Goal: Use online tool/utility: Utilize a website feature to perform a specific function

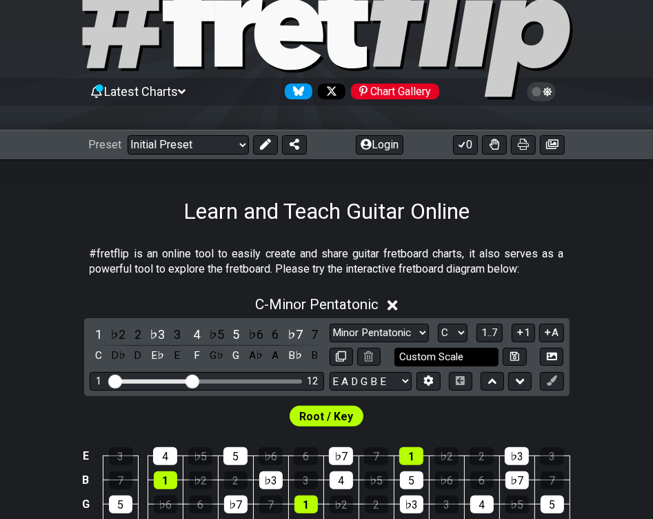
scroll to position [69, 0]
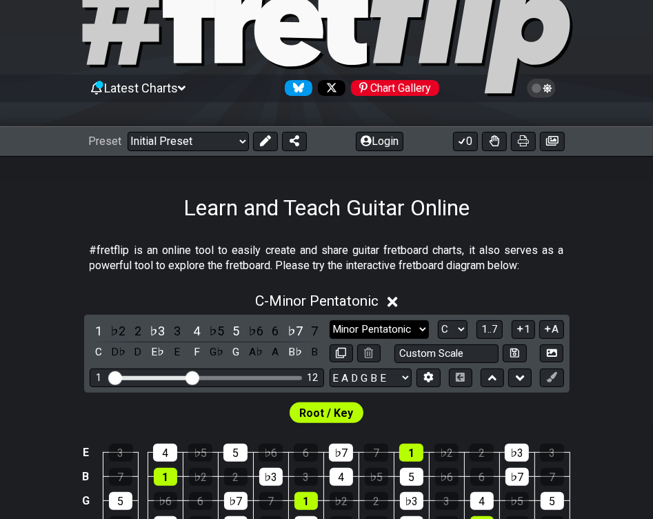
click at [406, 328] on select "Minor Pentatonic Click to edit Minor Pentatonic Major Pentatonic Minor Blues Ma…" at bounding box center [379, 329] width 99 height 19
select select "Dorian"
click at [330, 320] on select "Minor Pentatonic Click to edit Minor Pentatonic Major Pentatonic Minor Blues Ma…" at bounding box center [379, 329] width 99 height 19
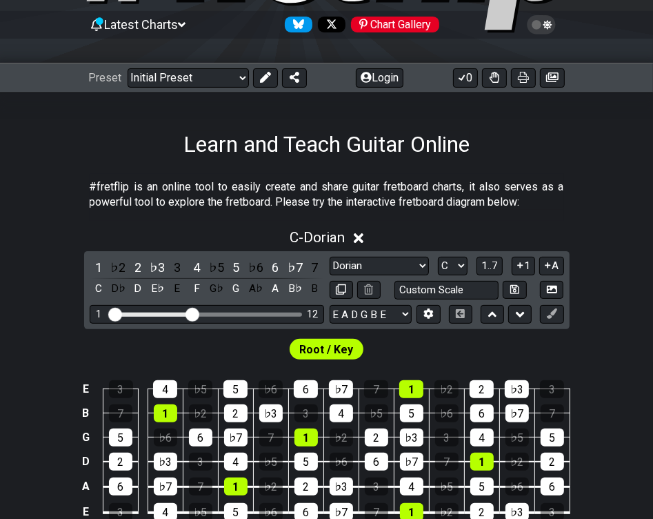
scroll to position [138, 0]
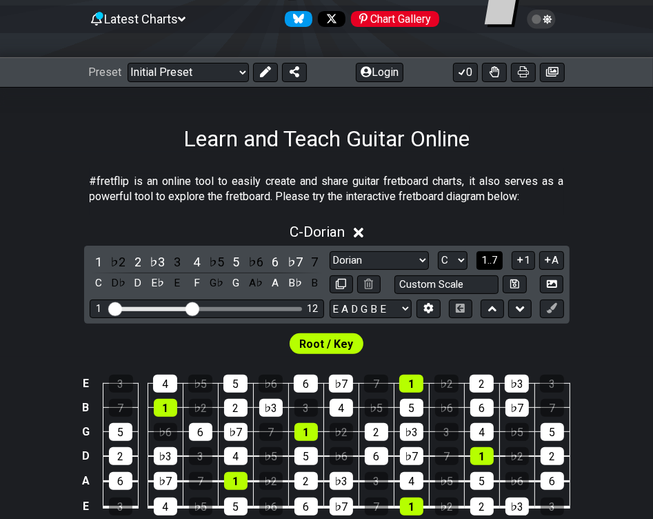
click at [492, 258] on span "1..7" at bounding box center [489, 260] width 17 height 12
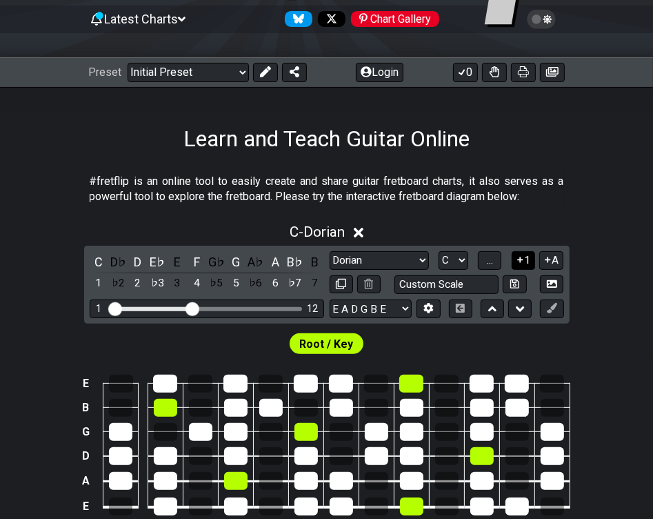
click at [517, 259] on icon at bounding box center [520, 260] width 13 height 10
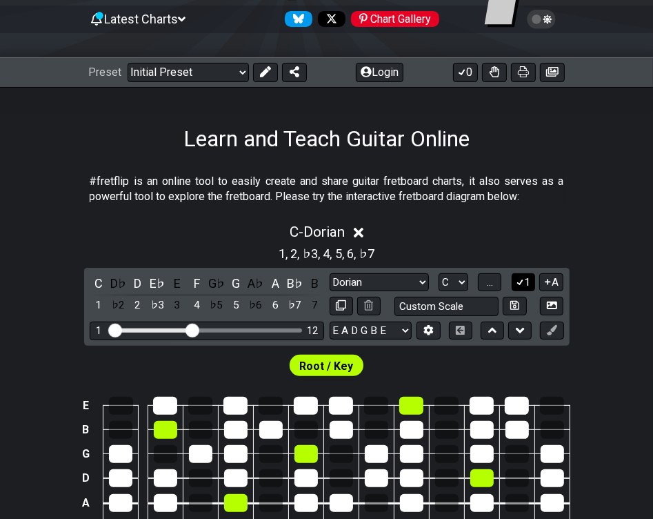
click at [517, 286] on icon at bounding box center [520, 282] width 13 height 10
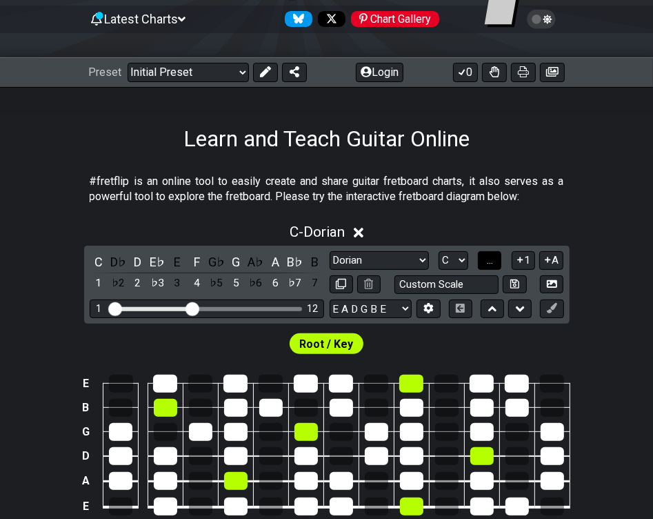
click at [492, 259] on span "..." at bounding box center [490, 260] width 6 height 12
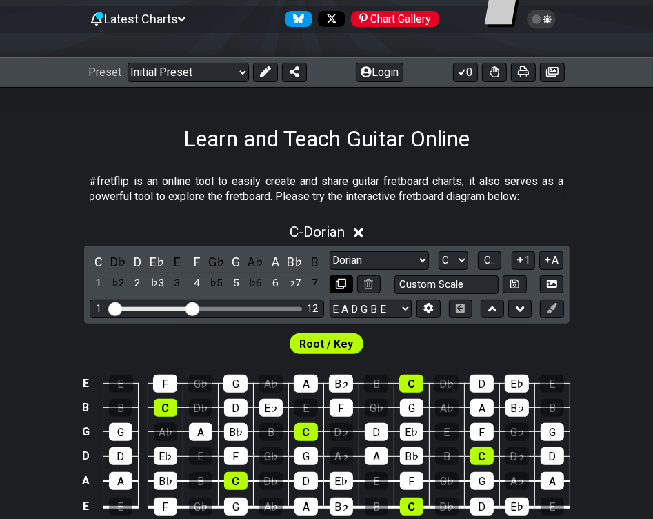
click at [340, 279] on icon at bounding box center [341, 284] width 10 height 10
select select "Dorian"
select select "C"
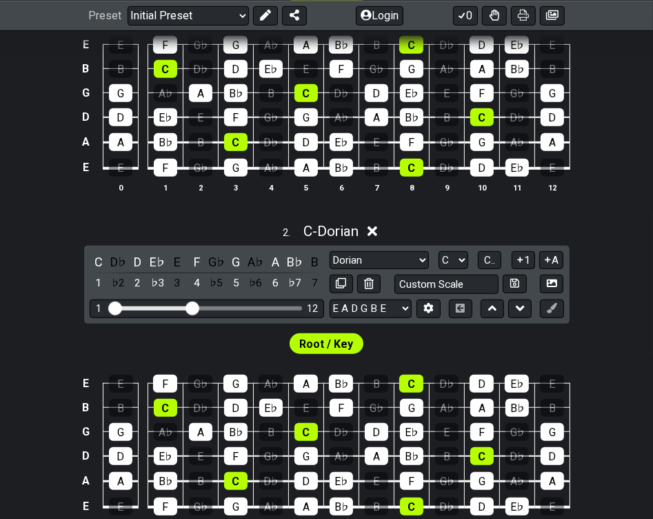
scroll to position [483, 0]
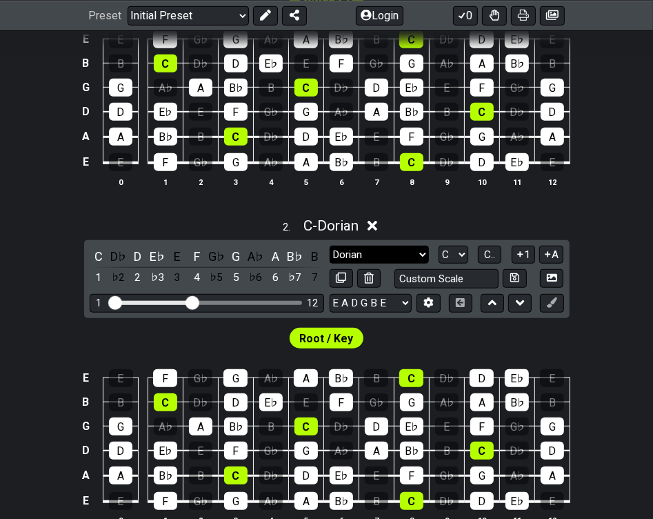
click at [421, 255] on select "Minor Pentatonic Click to edit Minor Pentatonic Major Pentatonic Minor Blues Ma…" at bounding box center [379, 255] width 99 height 19
select select "Minor Pentatonic"
click at [330, 246] on select "Minor Pentatonic Click to edit Minor Pentatonic Major Pentatonic Minor Blues Ma…" at bounding box center [379, 255] width 99 height 19
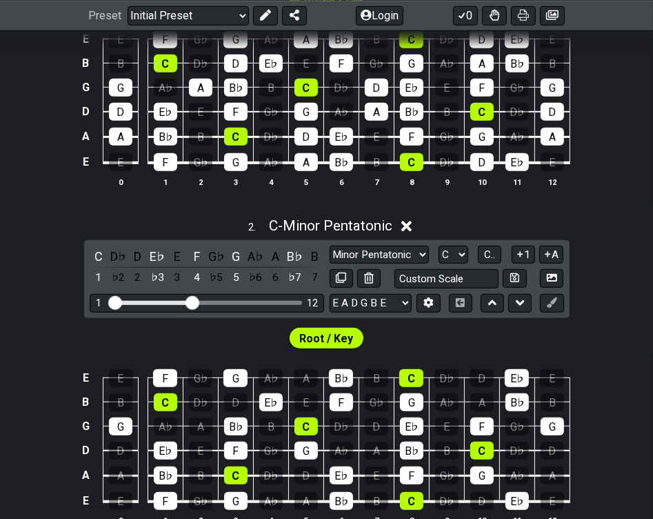
click at [470, 258] on div "Minor Pentatonic Click to edit Minor Pentatonic Major Pentatonic Minor Blues Ma…" at bounding box center [447, 255] width 235 height 19
click at [467, 250] on select "A♭ A A♯ B♭ B C C♯ D♭ D D♯ E♭ E F F♯ G♭ G G♯" at bounding box center [454, 255] width 30 height 19
select select "A"
click at [439, 246] on select "A♭ A A♯ B♭ B C C♯ D♭ D D♯ E♭ E F F♯ G♭ G G♯" at bounding box center [454, 255] width 30 height 19
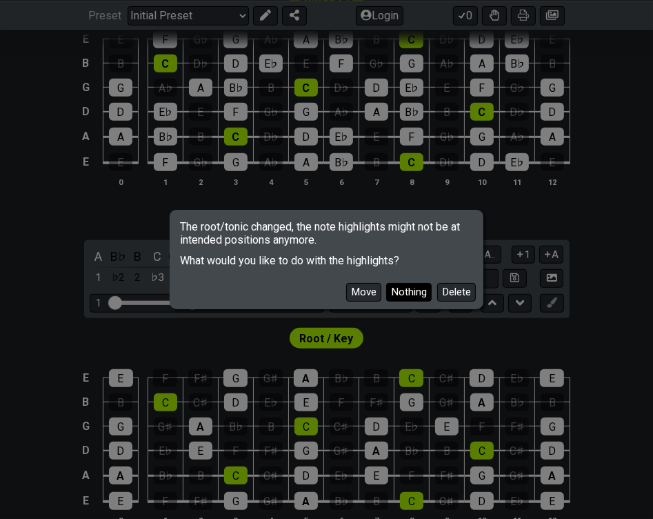
click at [415, 291] on button "Nothing" at bounding box center [409, 292] width 46 height 19
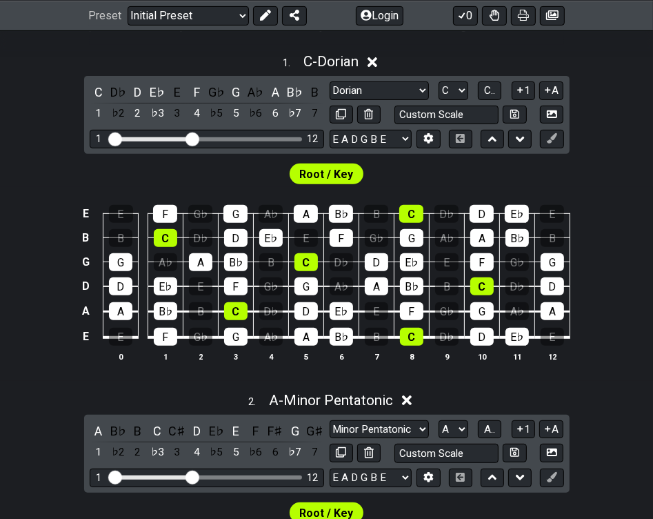
scroll to position [276, 0]
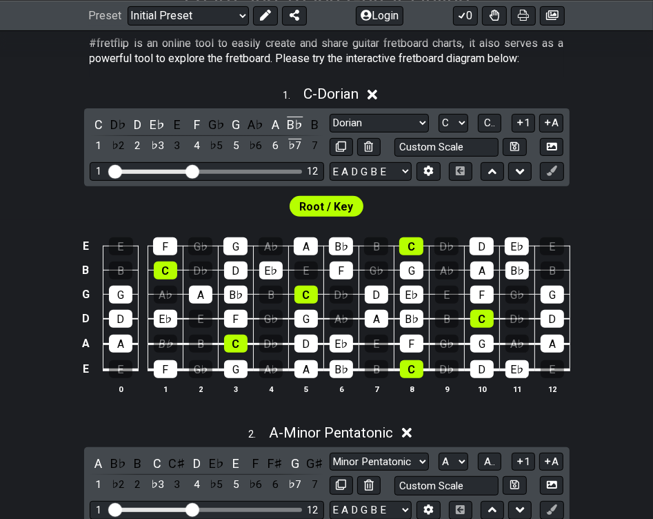
click at [166, 346] on div "B♭" at bounding box center [165, 344] width 23 height 18
click at [166, 349] on div "B♭" at bounding box center [165, 344] width 23 height 18
click at [166, 346] on div "B♭" at bounding box center [165, 344] width 23 height 18
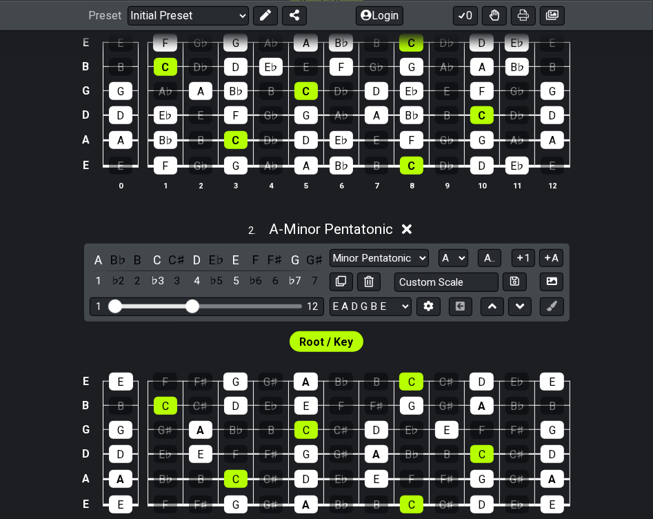
scroll to position [483, 0]
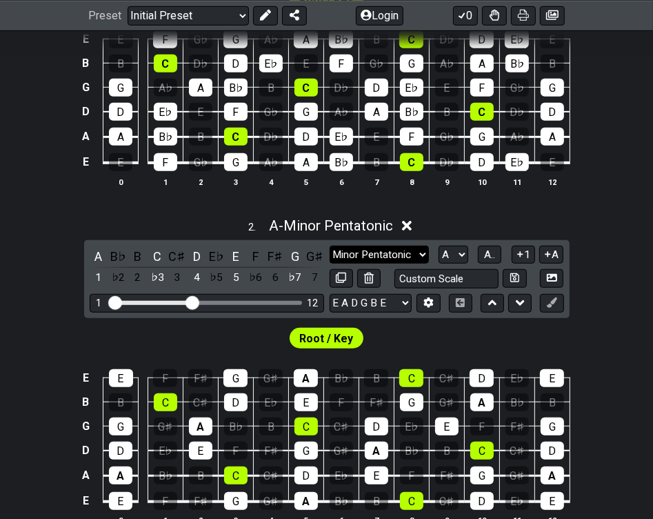
click at [421, 255] on select "Minor Pentatonic Click to edit Minor Pentatonic Major Pentatonic Minor Blues Ma…" at bounding box center [379, 255] width 99 height 19
click at [330, 246] on select "Minor Pentatonic Click to edit Minor Pentatonic Major Pentatonic Minor Blues Ma…" at bounding box center [379, 255] width 99 height 19
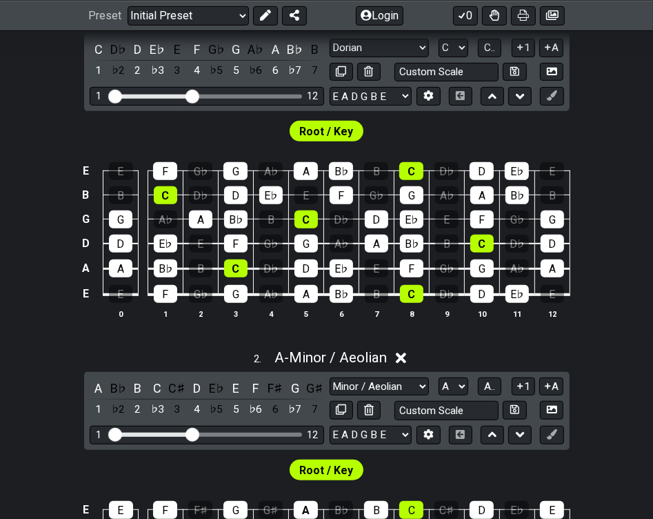
scroll to position [345, 0]
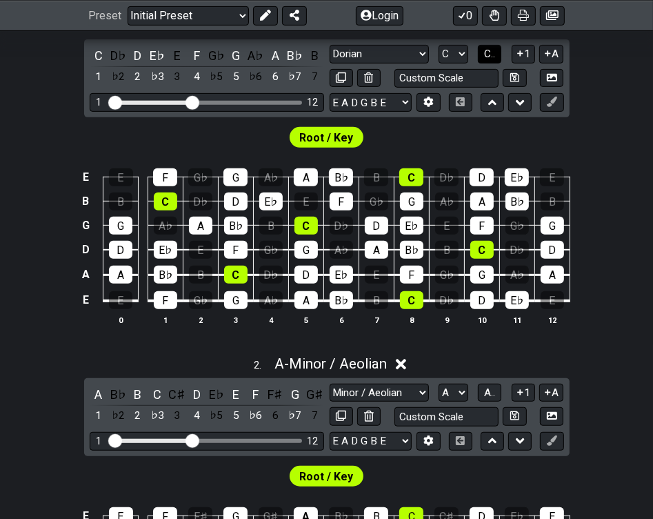
click at [494, 57] on span "C.." at bounding box center [489, 54] width 11 height 12
click at [494, 57] on span "1..7" at bounding box center [489, 54] width 17 height 12
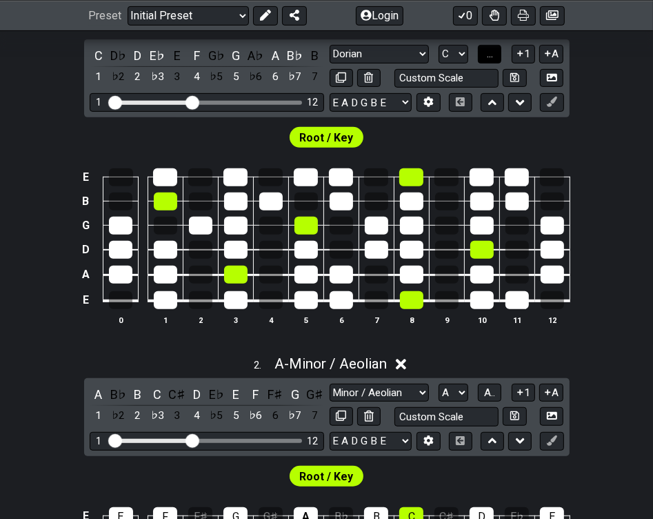
click at [494, 57] on button "..." at bounding box center [489, 54] width 23 height 19
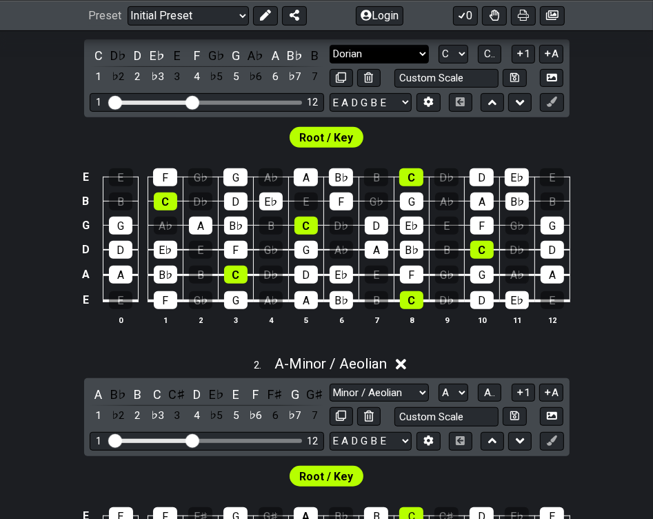
click at [354, 55] on select "Minor Pentatonic Click to edit Minor Pentatonic Major Pentatonic Minor Blues Ma…" at bounding box center [379, 54] width 99 height 19
click at [609, 159] on div "E E F G♭ G A♭ A B♭ B C D♭ D E♭ E B B C D♭ D E♭ E F G♭ G A♭ A B♭ B G G A♭ A B♭ B…" at bounding box center [326, 247] width 653 height 194
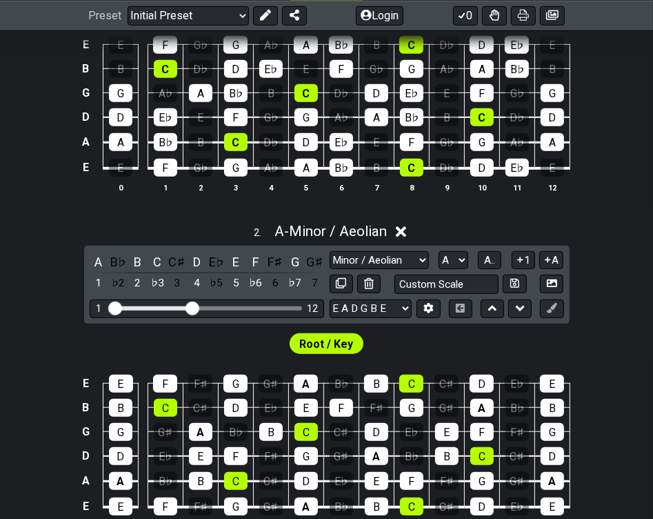
scroll to position [483, 0]
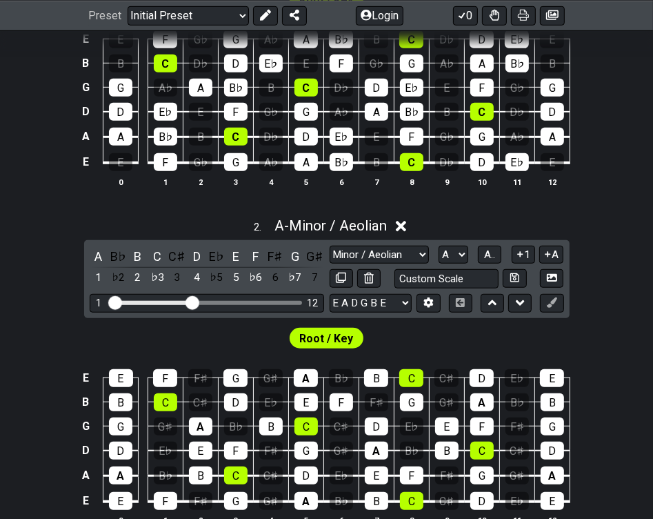
click at [206, 303] on div "Visible fret range" at bounding box center [206, 303] width 191 height 4
drag, startPoint x: 192, startPoint y: 297, endPoint x: 212, endPoint y: 296, distance: 20.7
click at [212, 301] on input "Visible fret range" at bounding box center [207, 301] width 196 height 0
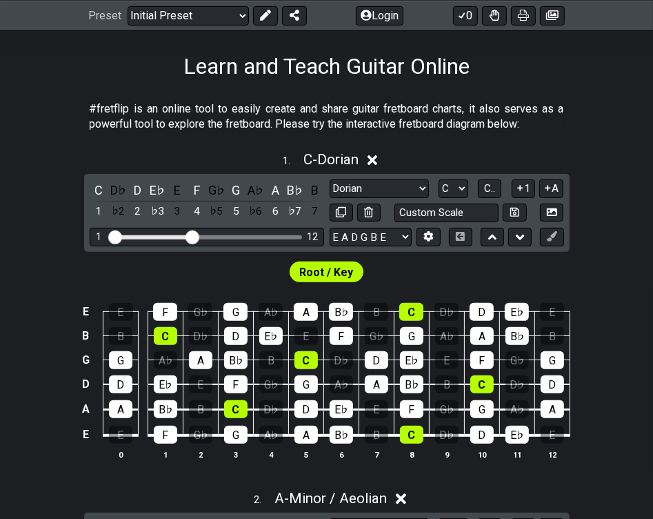
scroll to position [207, 0]
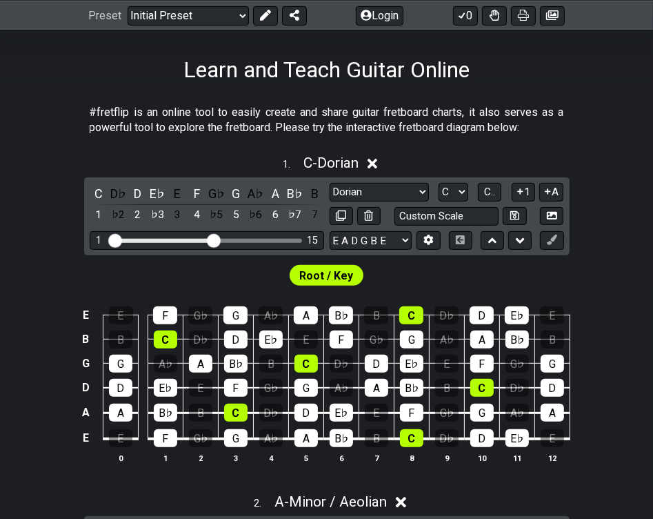
drag, startPoint x: 195, startPoint y: 238, endPoint x: 210, endPoint y: 238, distance: 15.9
click at [210, 239] on input "Visible fret range" at bounding box center [207, 239] width 196 height 0
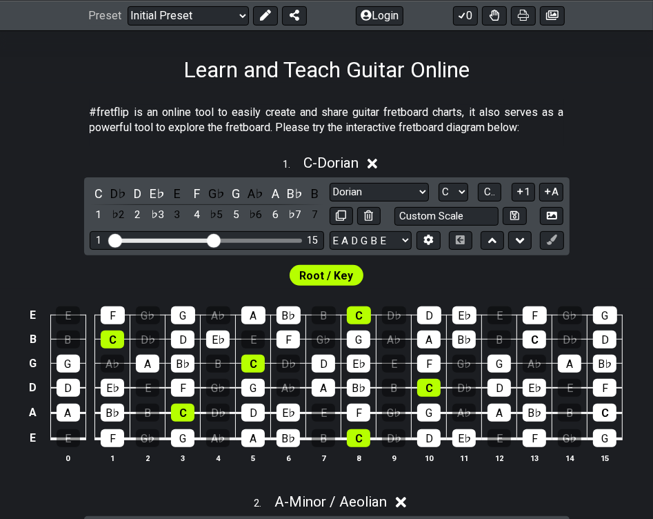
click at [97, 239] on div "1" at bounding box center [100, 241] width 6 height 12
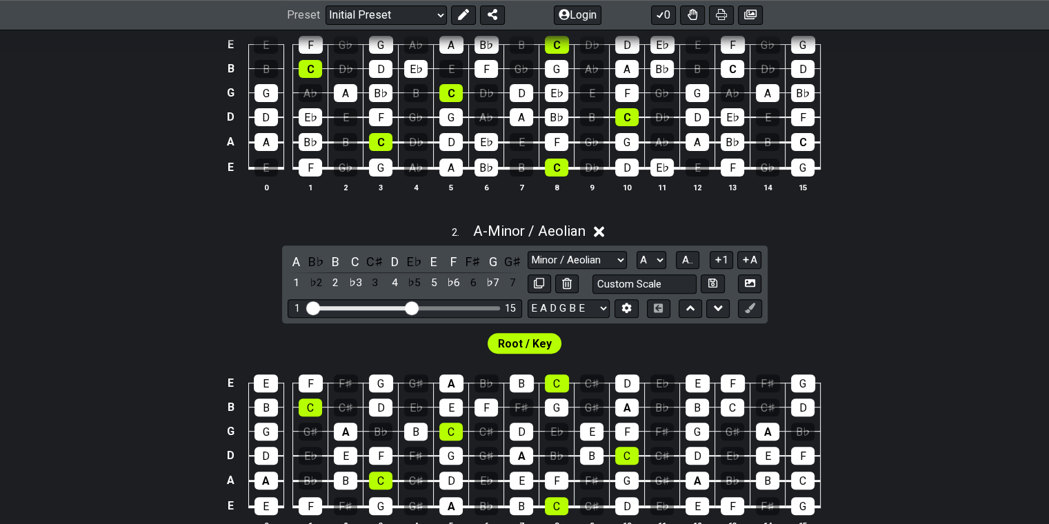
scroll to position [483, 0]
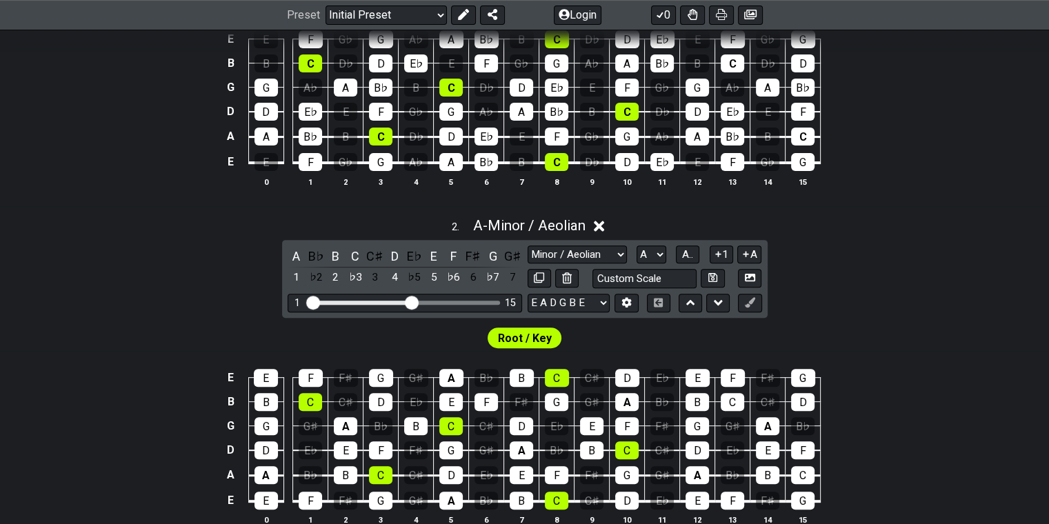
click at [653, 16] on div "Preset Welcome to #fretflip! Initial Preset Custom Preset Minor Pentatonic Majo…" at bounding box center [524, 15] width 1049 height 30
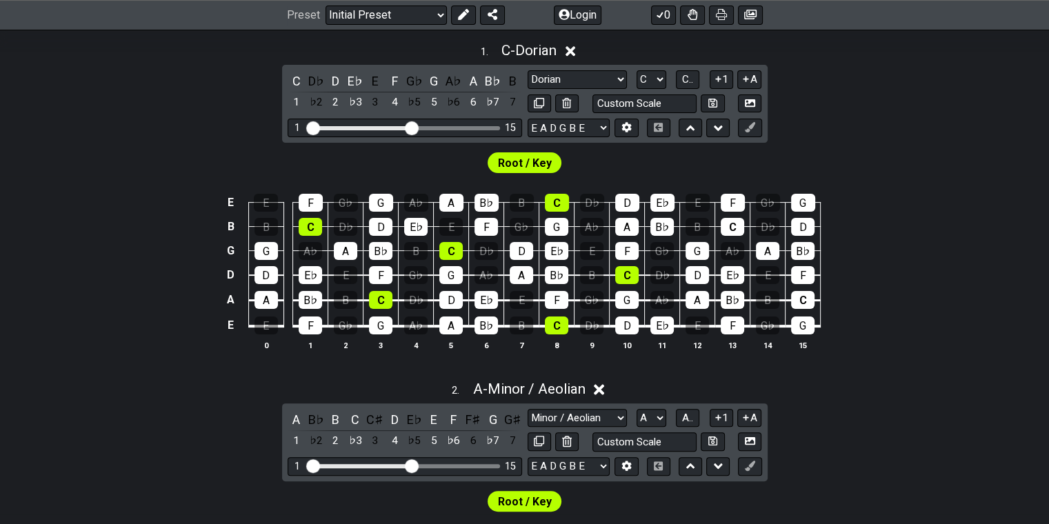
scroll to position [276, 0]
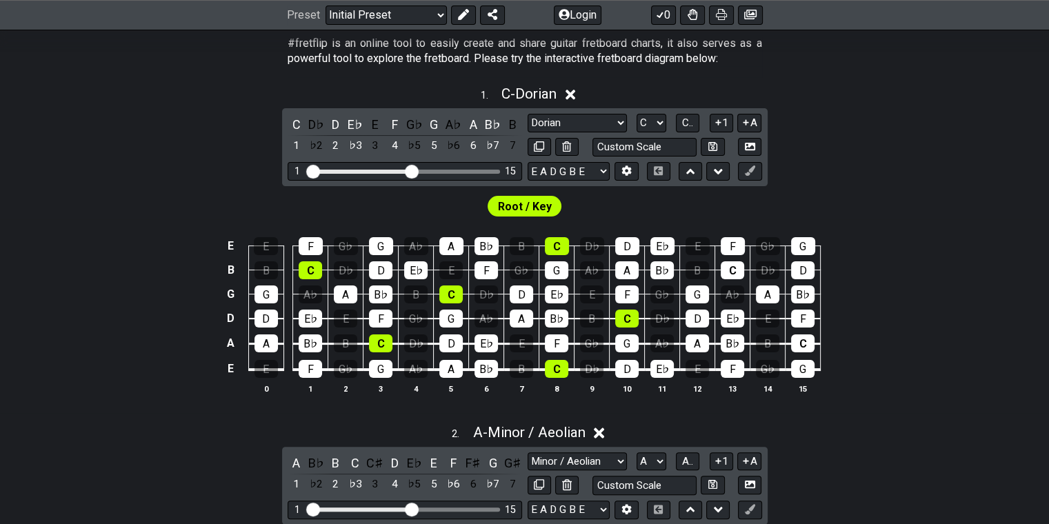
click at [512, 202] on span "Root / Key" at bounding box center [525, 207] width 54 height 20
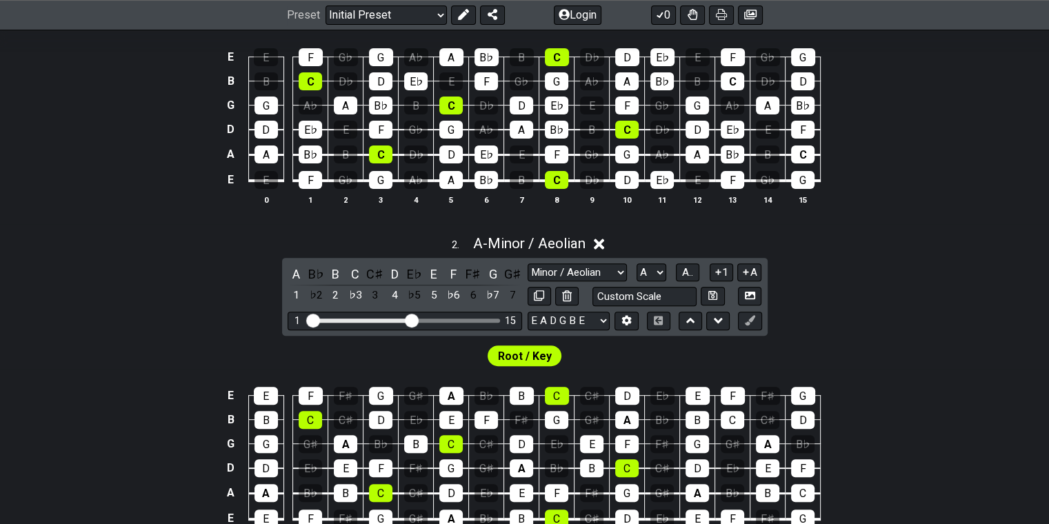
scroll to position [483, 0]
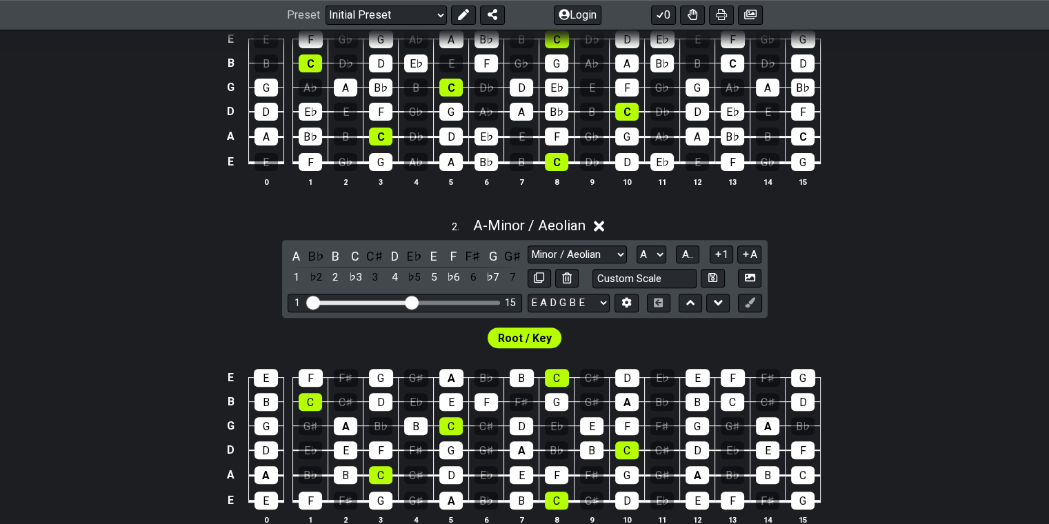
click at [537, 330] on span "Root / Key" at bounding box center [525, 338] width 54 height 20
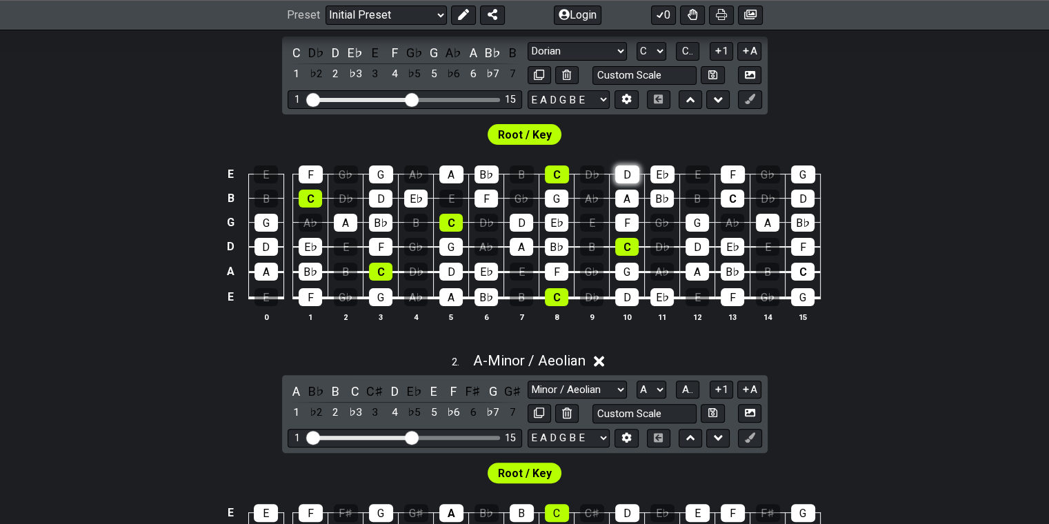
scroll to position [345, 0]
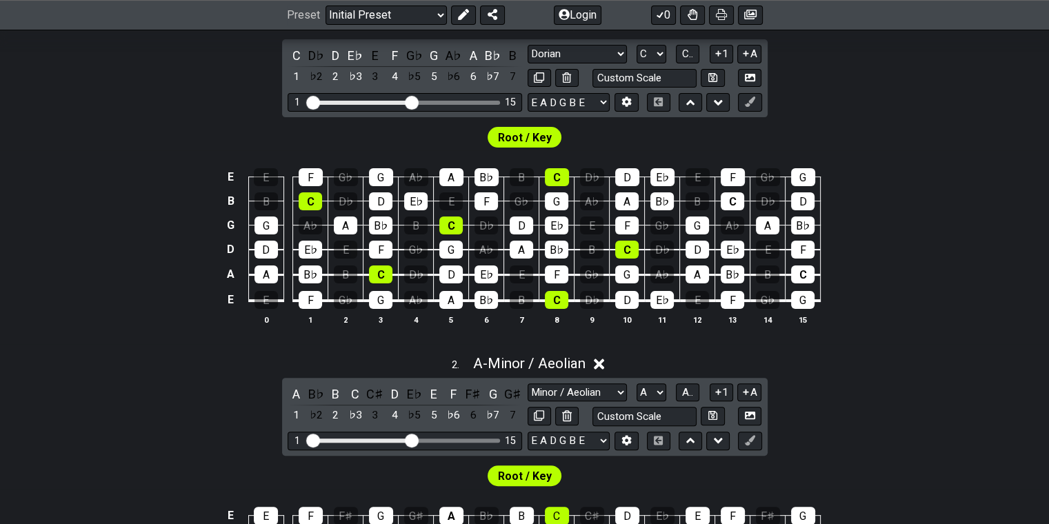
click at [566, 90] on div "C D♭ D E♭ E F G♭ G A♭ A B♭ B 1 ♭2 2 ♭3 3 4 ♭5 5 ♭6 6 ♭7 7 Minor Pentatonic Clic…" at bounding box center [525, 78] width 486 height 78
click at [571, 103] on select "E A D G B E E A D G B E E A D G B E B E A D F♯ B A D G C E A D A D G B E E♭ A♭ …" at bounding box center [569, 102] width 82 height 19
drag, startPoint x: 571, startPoint y: 103, endPoint x: 591, endPoint y: 106, distance: 20.2
click at [571, 103] on select "E A D G B E E A D G B E E A D G B E B E A D F♯ B A D G C E A D A D G B E E♭ A♭ …" at bounding box center [569, 102] width 82 height 19
click at [653, 171] on div "E E F G♭ G A♭ A B♭ B C D♭ D E♭ E F G♭ G B B C D♭ D E♭ E F G♭ G A♭ A B♭ B C D♭ D…" at bounding box center [524, 247] width 1049 height 194
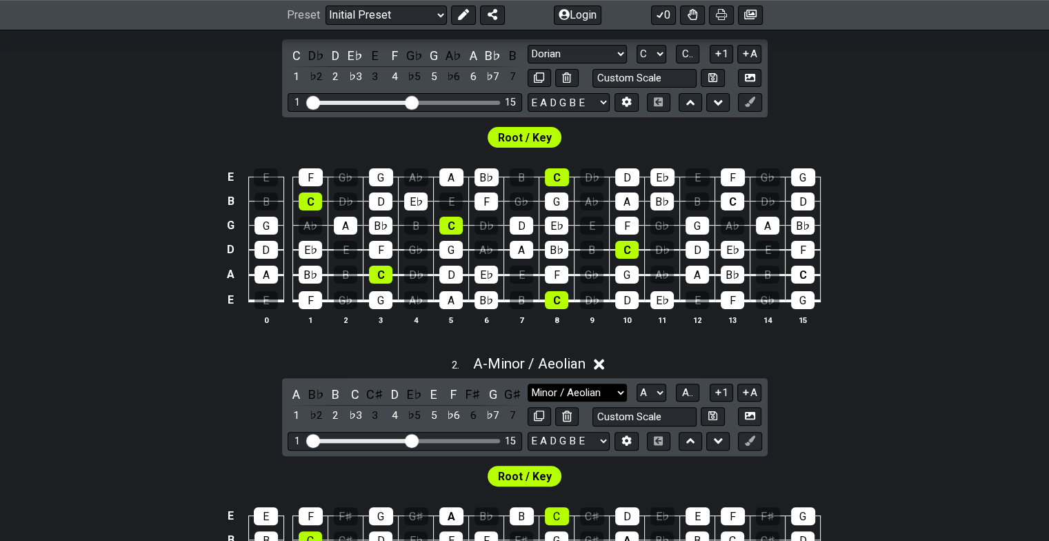
click at [615, 397] on select "Minor Pentatonic Click to edit Minor Pentatonic Major Pentatonic Minor Blues Ma…" at bounding box center [577, 393] width 99 height 19
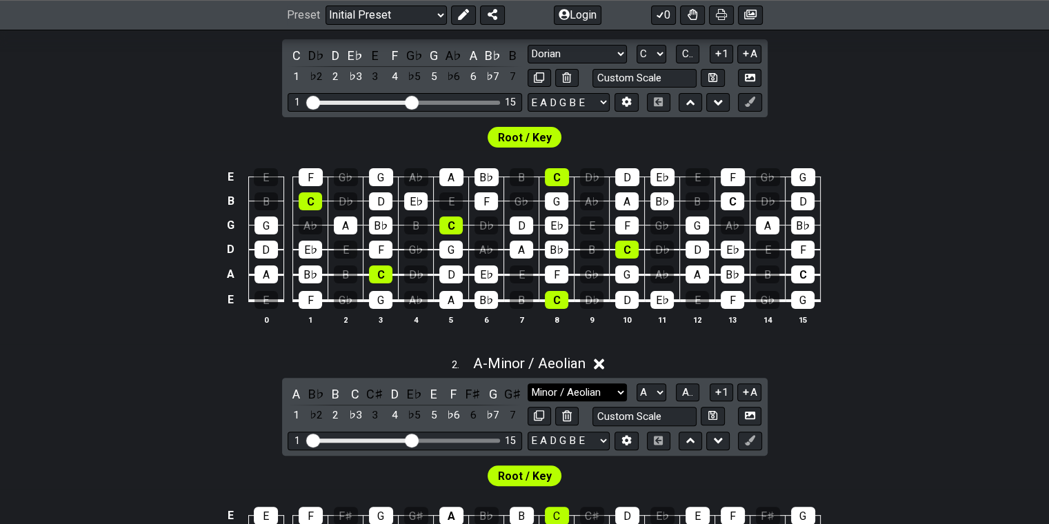
click at [599, 388] on select "Minor Pentatonic Click to edit Minor Pentatonic Major Pentatonic Minor Blues Ma…" at bounding box center [577, 393] width 99 height 19
select select "Minor Blues"
click at [528, 384] on select "Minor Pentatonic Click to edit Minor Pentatonic Major Pentatonic Minor Blues Ma…" at bounding box center [577, 393] width 99 height 19
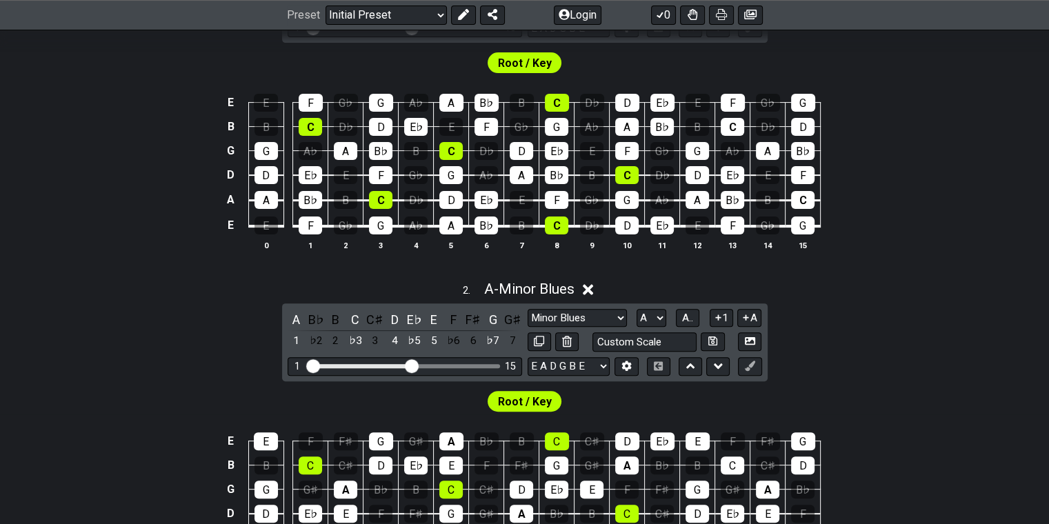
scroll to position [414, 0]
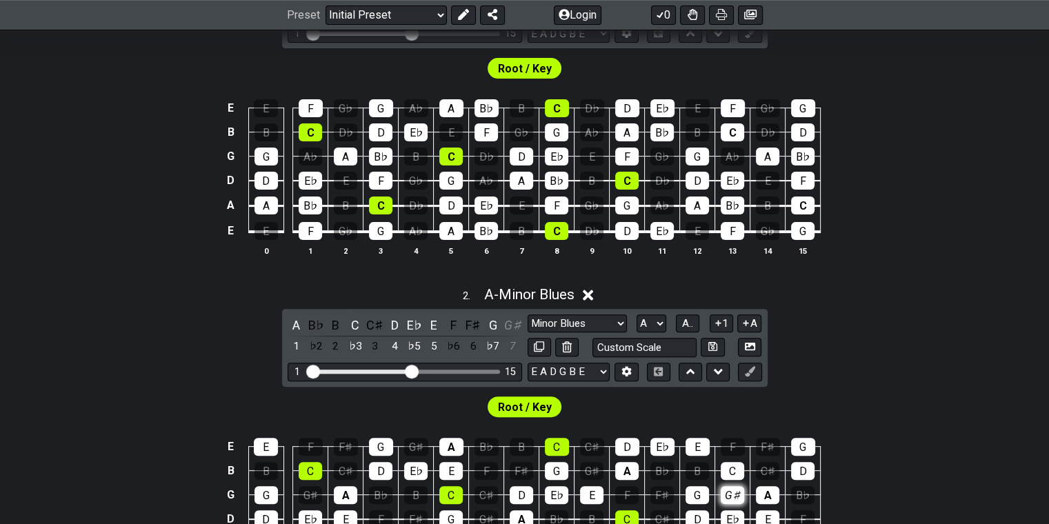
click at [653, 497] on div "G♯" at bounding box center [732, 495] width 23 height 18
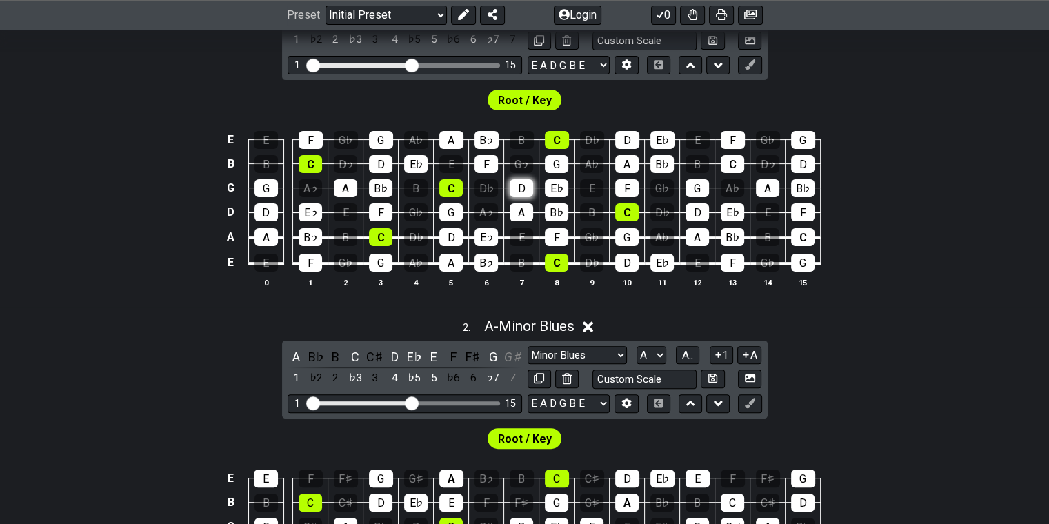
scroll to position [276, 0]
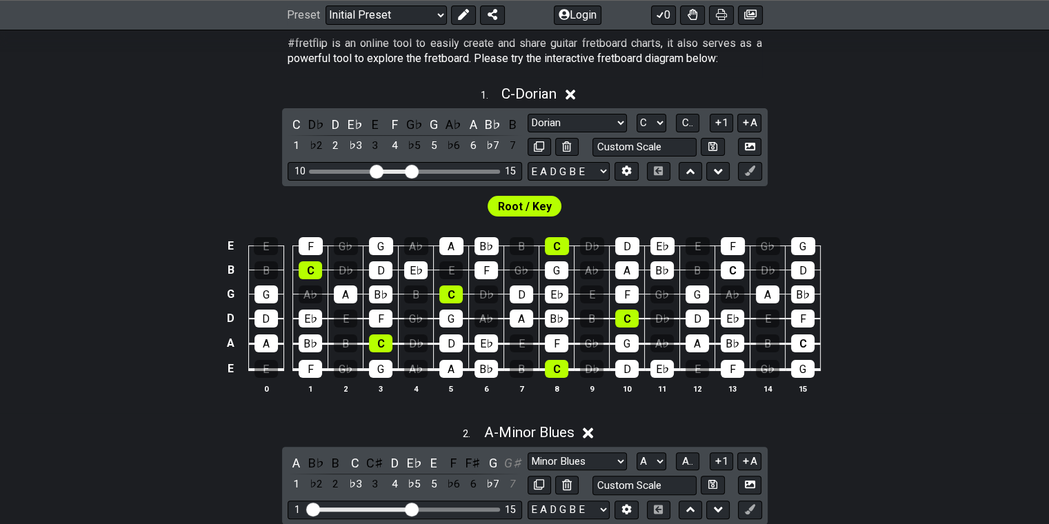
drag, startPoint x: 314, startPoint y: 170, endPoint x: 376, endPoint y: 177, distance: 62.5
click at [376, 170] on input "Visible fret range" at bounding box center [405, 170] width 196 height 0
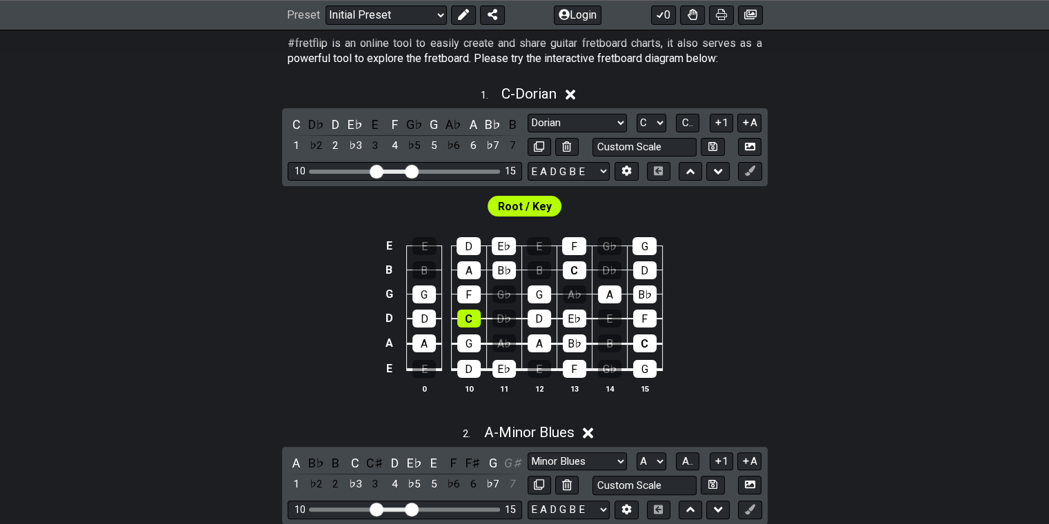
drag, startPoint x: 315, startPoint y: 507, endPoint x: 379, endPoint y: 519, distance: 65.2
click at [379, 508] on input "Visible fret range" at bounding box center [405, 508] width 196 height 0
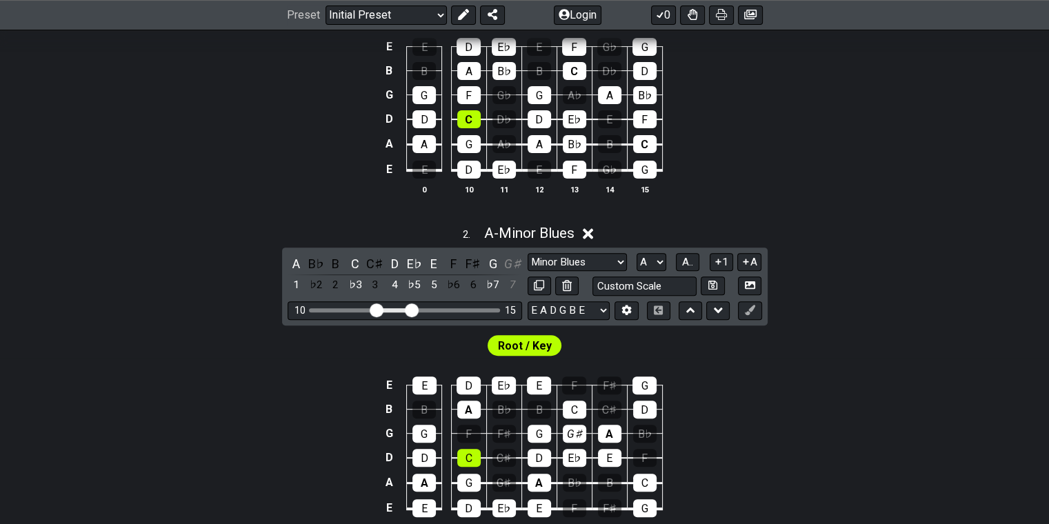
scroll to position [483, 0]
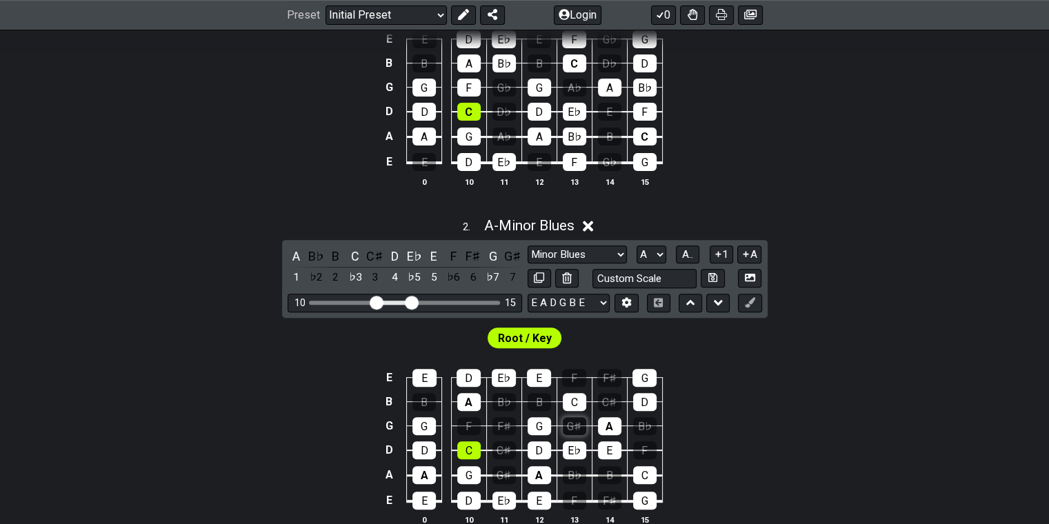
click at [577, 421] on div "G♯" at bounding box center [574, 426] width 23 height 18
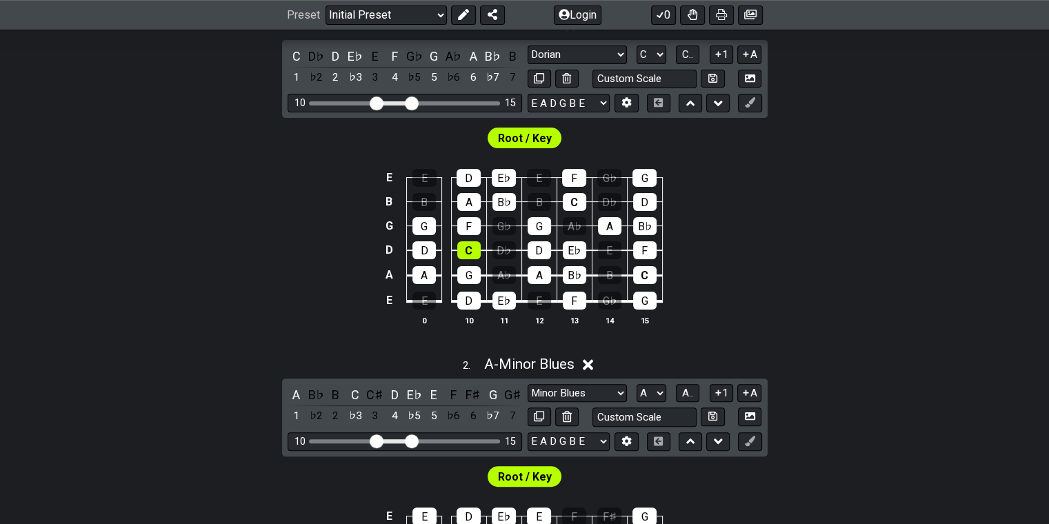
scroll to position [345, 0]
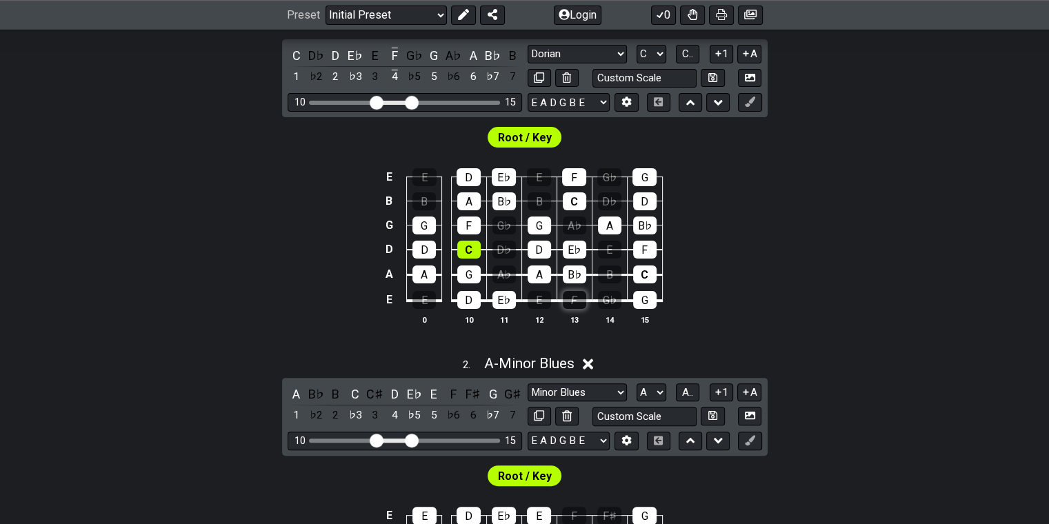
click at [581, 302] on div "F" at bounding box center [574, 300] width 23 height 18
click at [510, 300] on div "E♭" at bounding box center [503, 300] width 23 height 18
click at [469, 299] on div "D" at bounding box center [468, 300] width 23 height 18
click at [422, 272] on div "A" at bounding box center [423, 275] width 23 height 18
click at [462, 272] on div "G" at bounding box center [468, 275] width 23 height 18
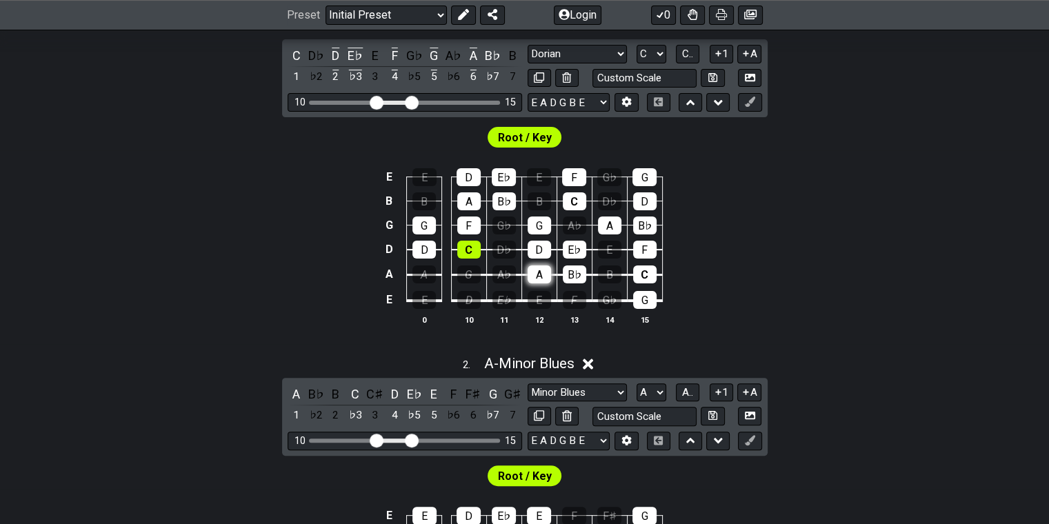
click at [544, 271] on div "A" at bounding box center [539, 275] width 23 height 18
click at [570, 275] on div "B♭" at bounding box center [574, 275] width 23 height 18
click at [640, 301] on div "G" at bounding box center [644, 300] width 23 height 18
click at [647, 279] on div "C" at bounding box center [644, 275] width 23 height 18
click at [426, 219] on div "G" at bounding box center [423, 226] width 23 height 18
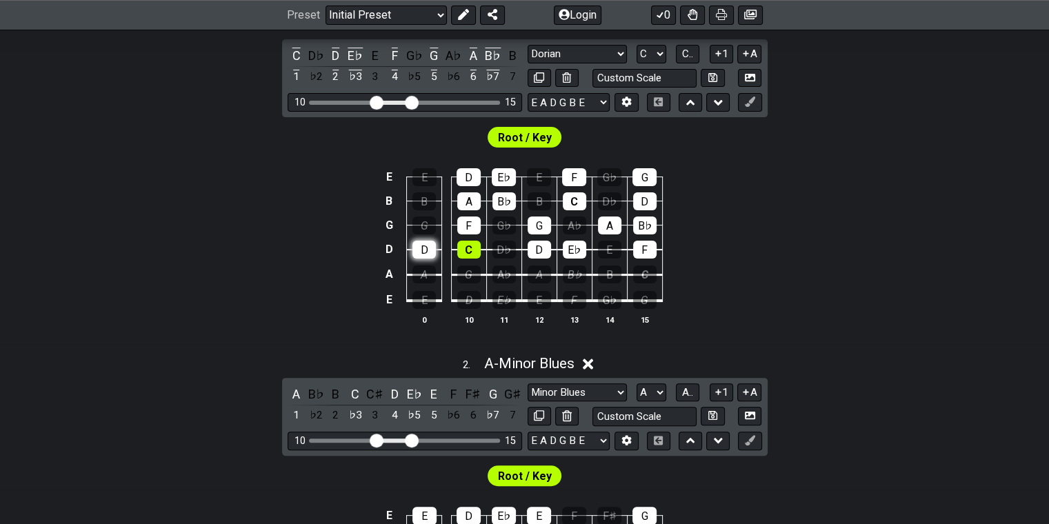
click at [420, 249] on div "D" at bounding box center [423, 250] width 23 height 18
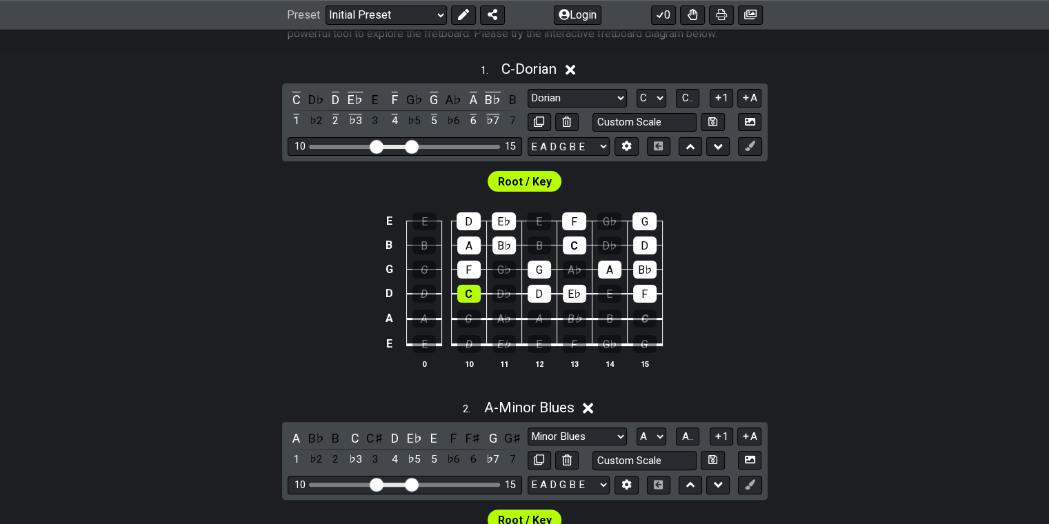
scroll to position [276, 0]
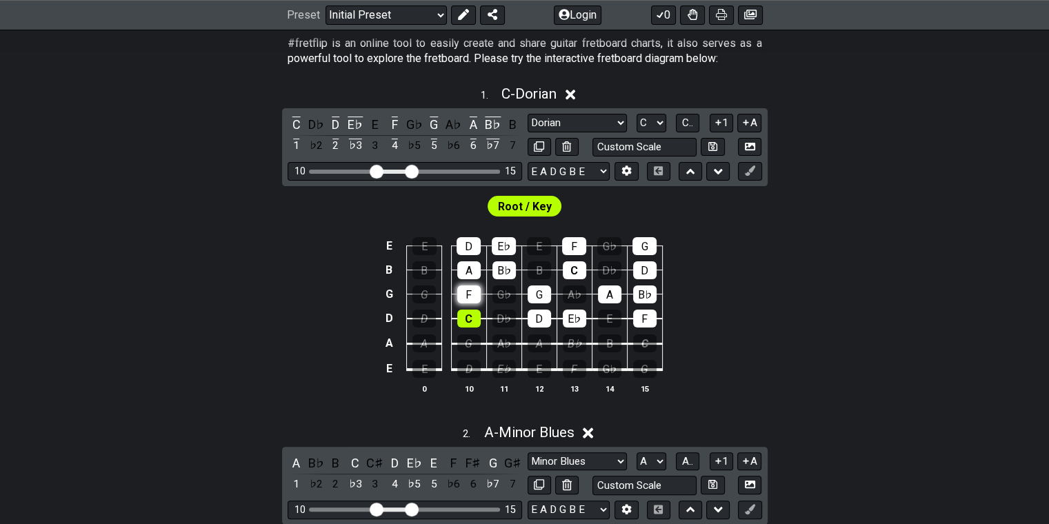
click at [465, 293] on div "F" at bounding box center [468, 295] width 23 height 18
click at [473, 335] on div "G" at bounding box center [468, 344] width 23 height 18
drag, startPoint x: 546, startPoint y: 315, endPoint x: 566, endPoint y: 320, distance: 20.1
click at [549, 315] on div "D" at bounding box center [539, 319] width 23 height 18
click at [578, 320] on div "E♭" at bounding box center [574, 319] width 23 height 18
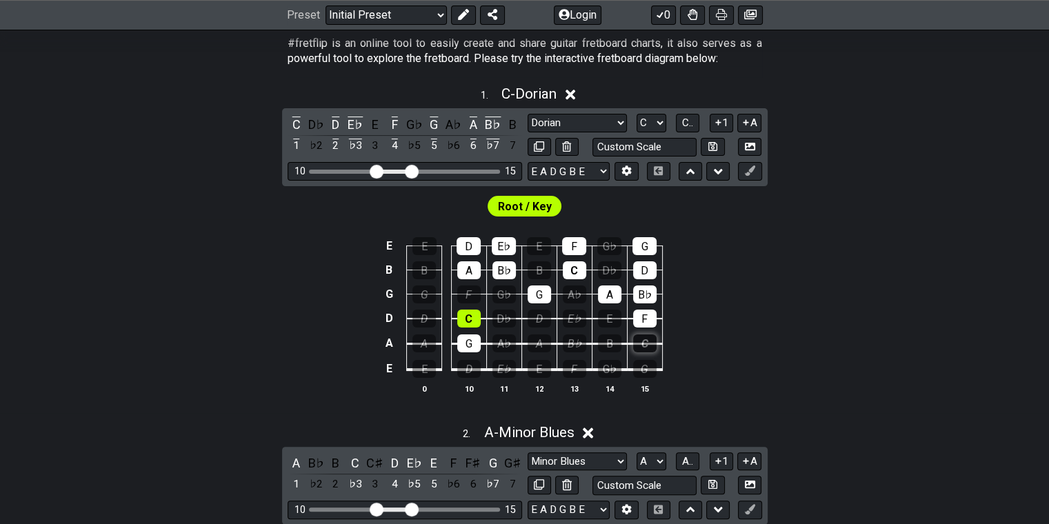
click at [648, 339] on div "C" at bounding box center [644, 344] width 23 height 18
click at [580, 335] on div "B♭" at bounding box center [574, 344] width 23 height 18
click at [579, 315] on div "E♭" at bounding box center [574, 319] width 23 height 18
click at [579, 293] on div "A♭" at bounding box center [574, 295] width 23 height 18
click at [568, 245] on div "F" at bounding box center [574, 246] width 24 height 18
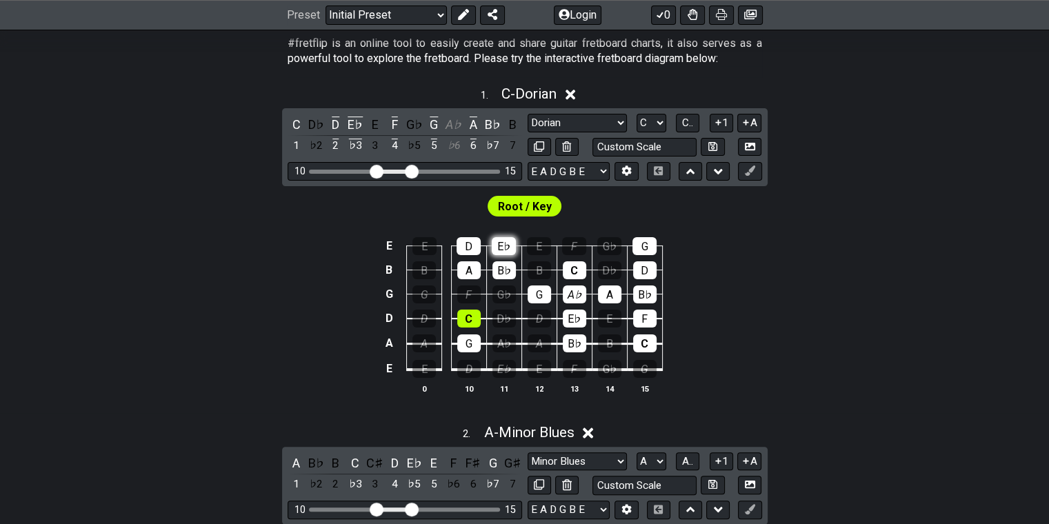
click at [510, 249] on div "E♭" at bounding box center [504, 246] width 24 height 18
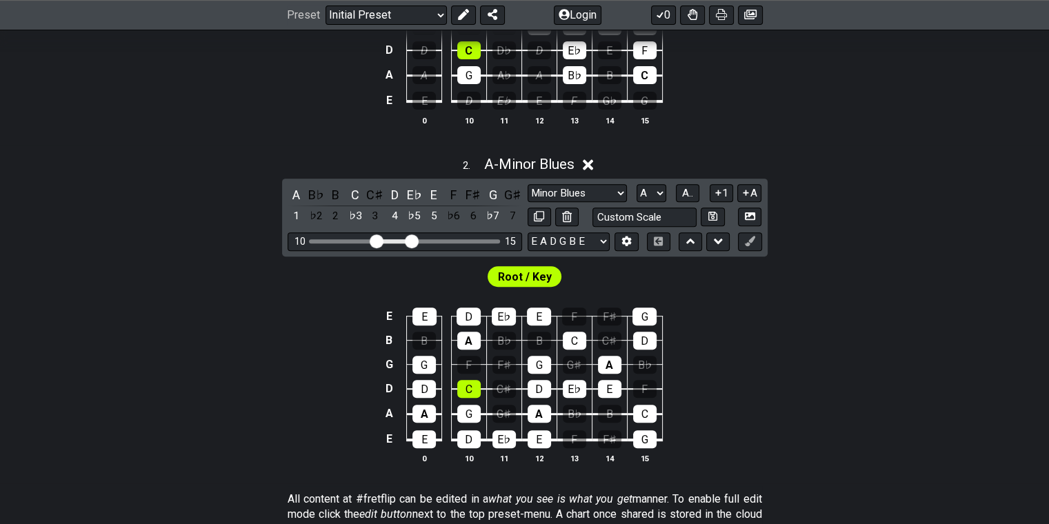
scroll to position [552, 0]
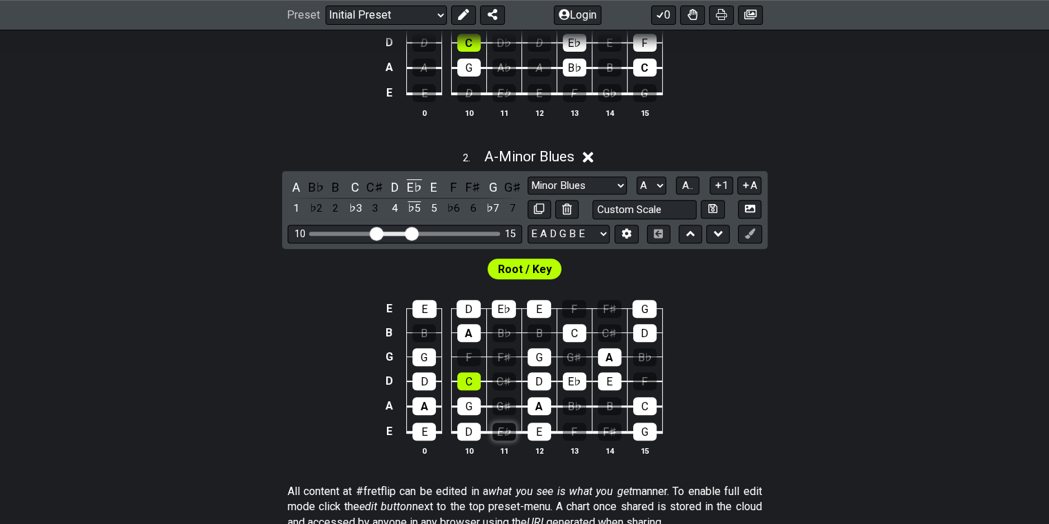
click at [513, 428] on div "E♭" at bounding box center [503, 432] width 23 height 18
click at [472, 430] on div "D" at bounding box center [468, 432] width 23 height 18
click at [430, 435] on div "E" at bounding box center [423, 432] width 23 height 18
click at [439, 408] on td "E" at bounding box center [424, 419] width 35 height 26
drag, startPoint x: 422, startPoint y: 403, endPoint x: 464, endPoint y: 404, distance: 41.4
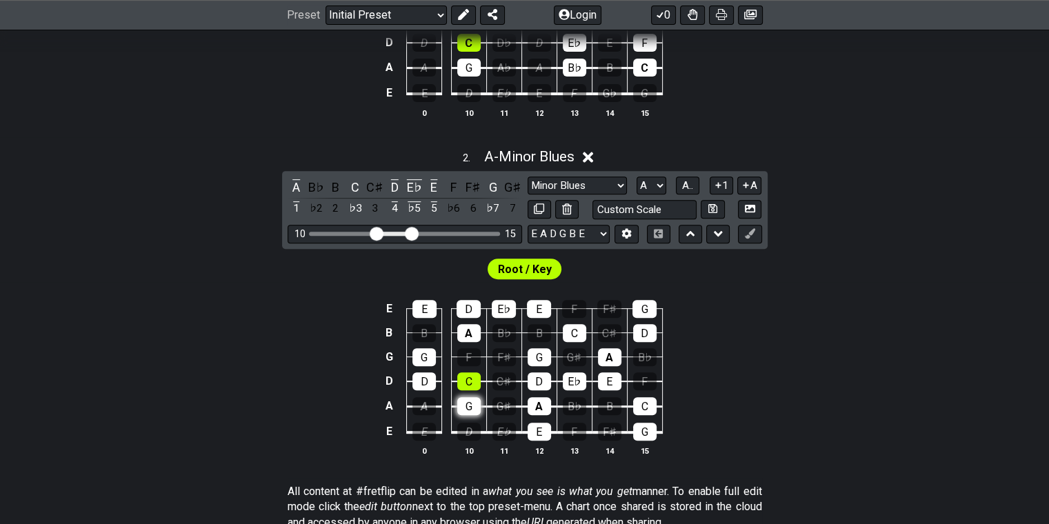
click at [425, 403] on div "A" at bounding box center [423, 406] width 23 height 18
drag, startPoint x: 464, startPoint y: 404, endPoint x: 472, endPoint y: 374, distance: 30.8
click at [464, 404] on div "G" at bounding box center [468, 406] width 23 height 18
click at [472, 374] on div "C" at bounding box center [468, 381] width 23 height 18
click at [430, 377] on div "D" at bounding box center [423, 381] width 23 height 18
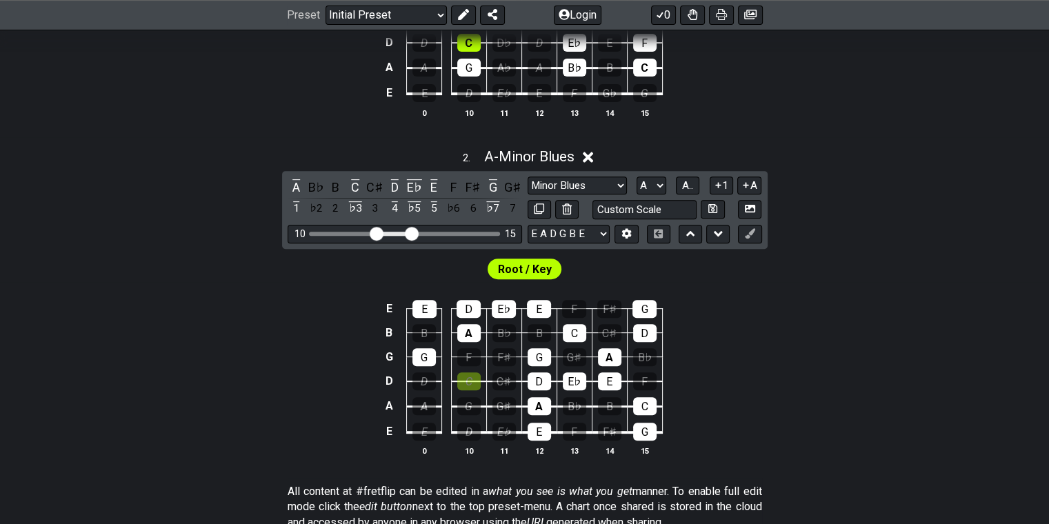
click at [530, 379] on div "D" at bounding box center [539, 381] width 23 height 18
click at [539, 399] on div "A" at bounding box center [539, 406] width 23 height 18
click at [541, 423] on div "E" at bounding box center [539, 432] width 23 height 18
drag, startPoint x: 585, startPoint y: 386, endPoint x: 596, endPoint y: 386, distance: 11.0
click at [585, 387] on div "E♭" at bounding box center [574, 381] width 23 height 18
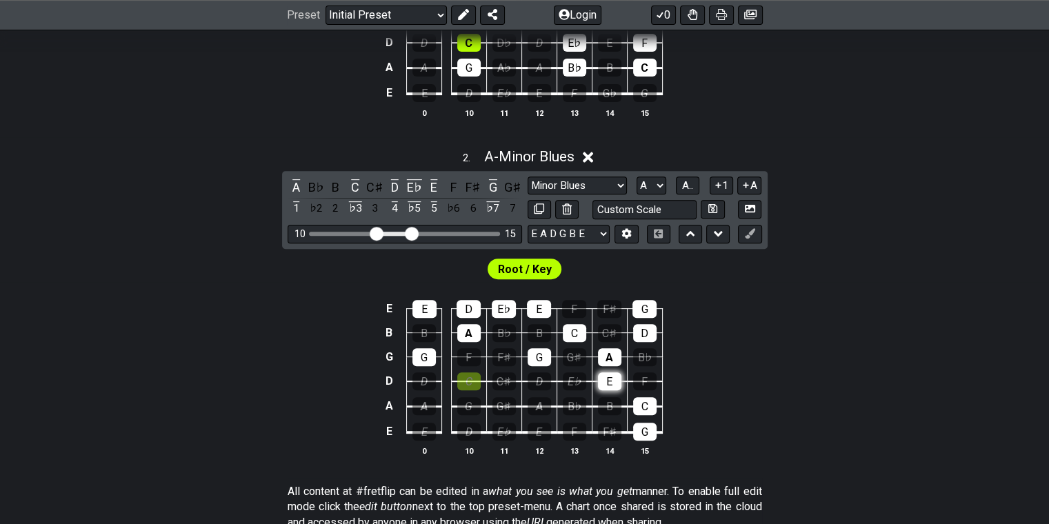
click at [608, 381] on div "E" at bounding box center [609, 381] width 23 height 18
drag, startPoint x: 632, startPoint y: 397, endPoint x: 641, endPoint y: 419, distance: 24.1
click at [632, 398] on td "C" at bounding box center [644, 394] width 35 height 26
click at [645, 411] on div "C" at bounding box center [644, 406] width 23 height 18
click at [644, 435] on div "G" at bounding box center [644, 432] width 23 height 18
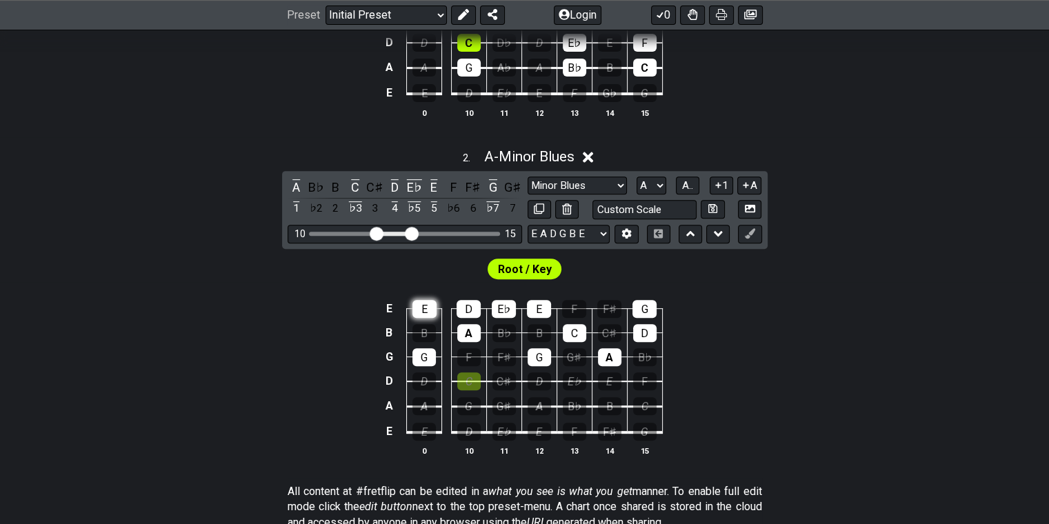
click at [433, 309] on div "E" at bounding box center [424, 309] width 24 height 18
click at [427, 306] on div "E" at bounding box center [424, 309] width 24 height 18
click at [428, 306] on div "E" at bounding box center [424, 309] width 24 height 18
click at [422, 359] on div "G" at bounding box center [423, 357] width 23 height 18
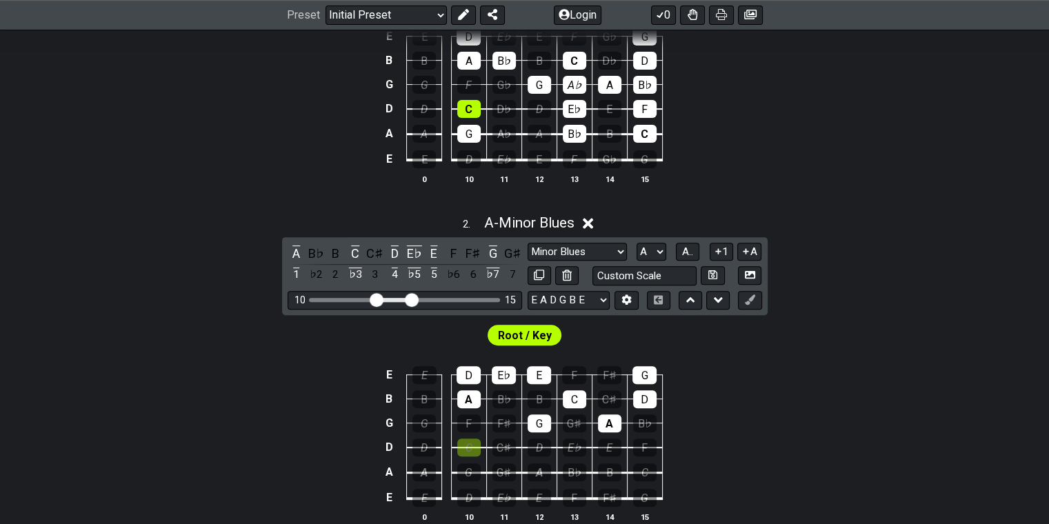
scroll to position [483, 0]
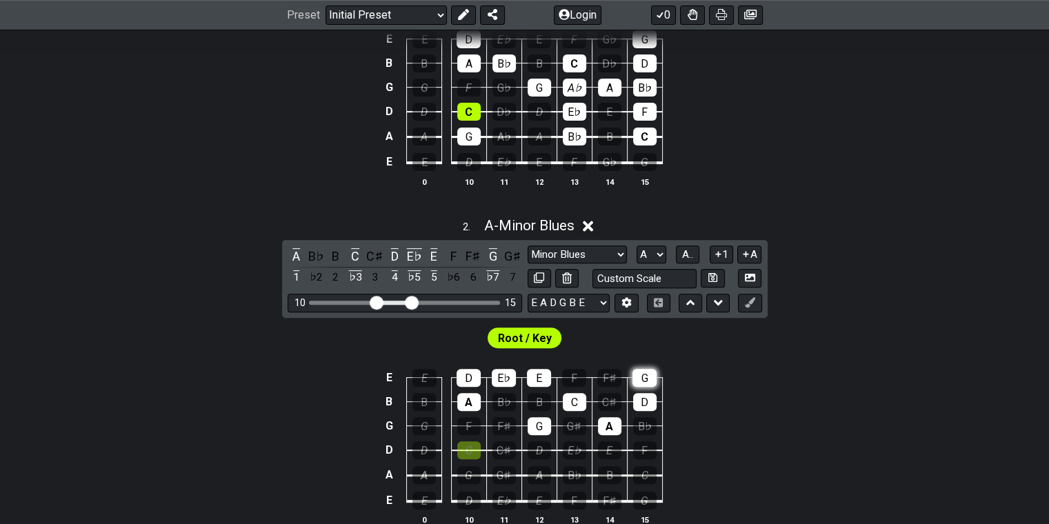
click at [640, 375] on div "G" at bounding box center [645, 378] width 24 height 18
click at [640, 397] on div "D" at bounding box center [644, 402] width 23 height 18
click at [599, 428] on div "A" at bounding box center [609, 426] width 23 height 18
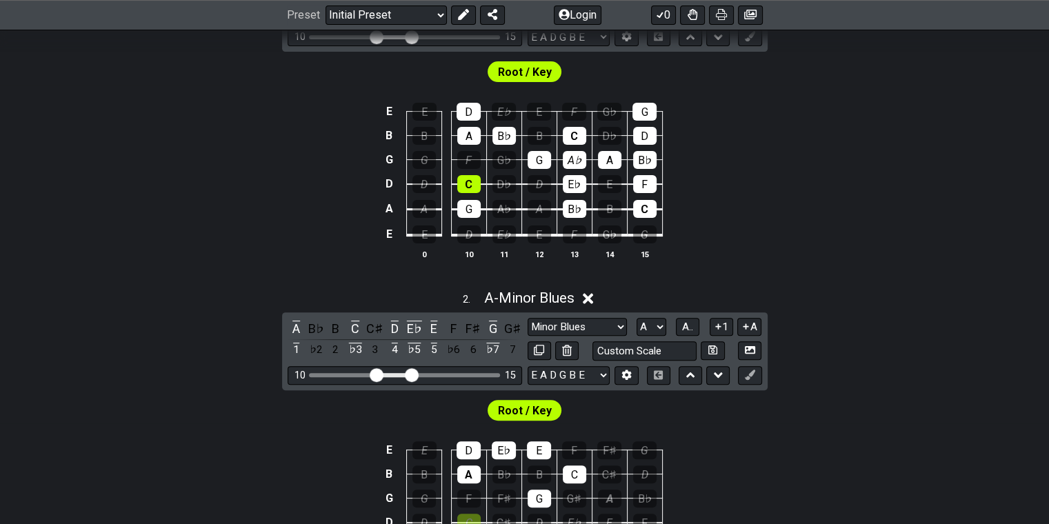
scroll to position [414, 0]
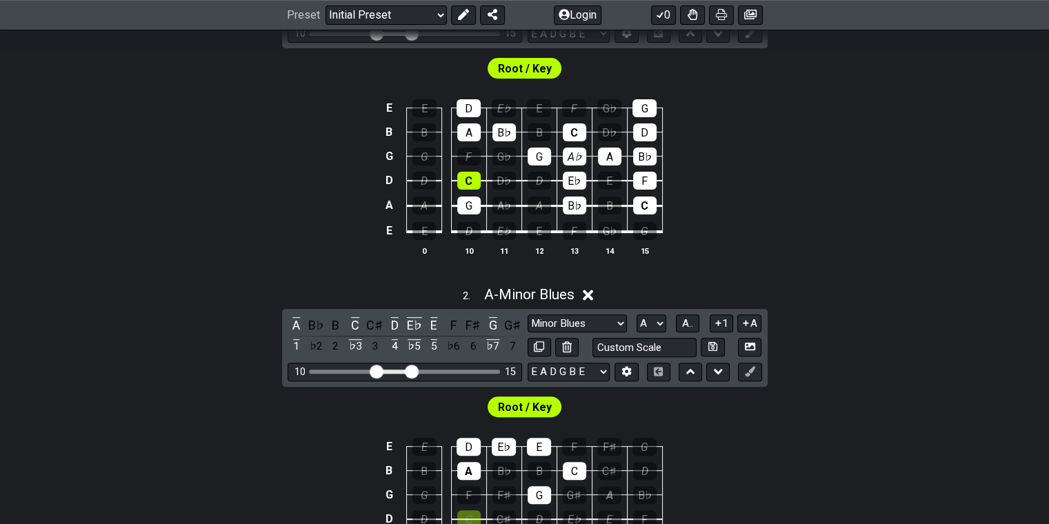
click at [653, 199] on td "C" at bounding box center [644, 194] width 35 height 26
click at [646, 184] on div "F" at bounding box center [644, 181] width 23 height 18
click at [648, 209] on div "C" at bounding box center [644, 206] width 23 height 18
click at [610, 159] on div "A" at bounding box center [609, 157] width 23 height 18
click at [613, 155] on div "A" at bounding box center [609, 157] width 23 height 18
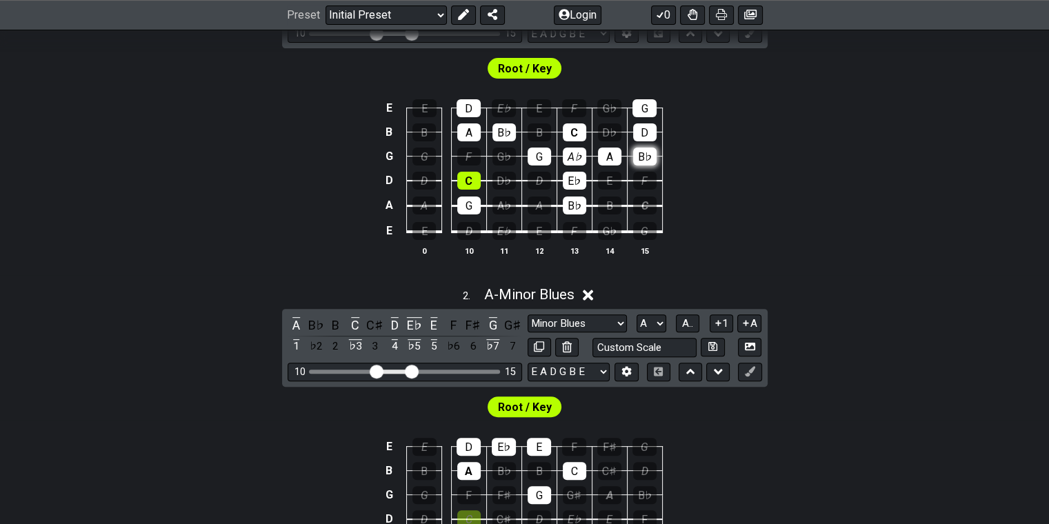
click at [640, 155] on div "B♭" at bounding box center [644, 157] width 23 height 18
click at [648, 133] on div "D" at bounding box center [644, 132] width 23 height 18
